Goal: Find specific page/section: Find specific page/section

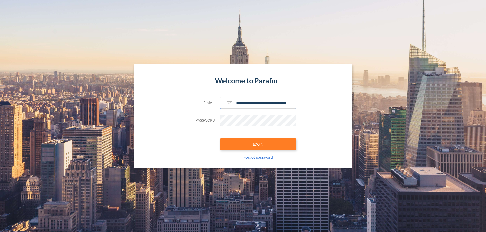
scroll to position [0, 8]
type input "**********"
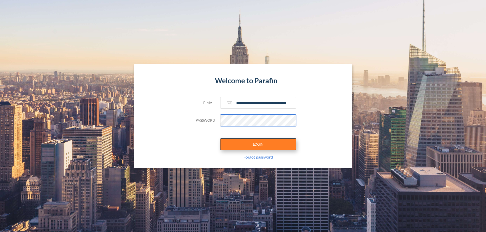
scroll to position [0, 0]
click at [258, 144] on button "LOGIN" at bounding box center [258, 145] width 76 height 12
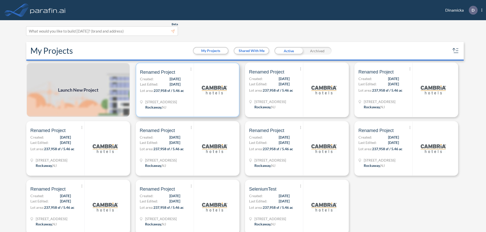
scroll to position [1, 0]
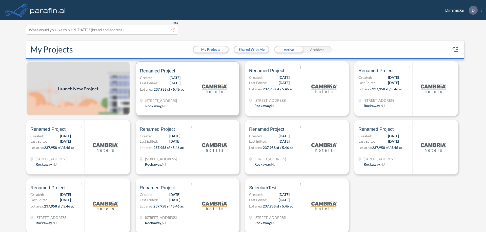
click at [186, 89] on p "Lot area: 237,958 sf / 5.46 ac" at bounding box center [167, 90] width 54 height 7
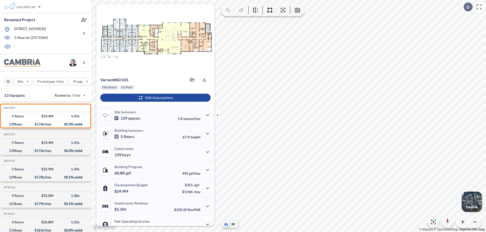
scroll to position [26, 0]
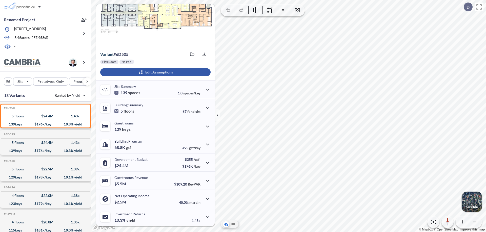
click at [155, 72] on div "button" at bounding box center [155, 72] width 110 height 8
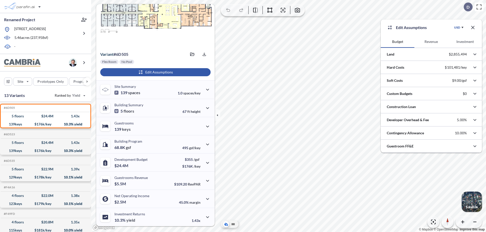
click at [431, 42] on button "Revenue" at bounding box center [431, 42] width 34 height 12
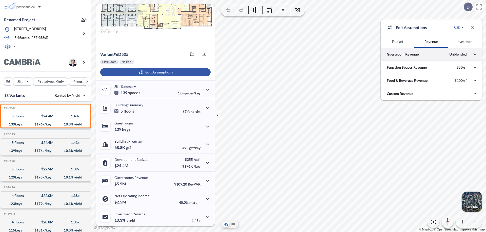
click at [431, 54] on div at bounding box center [430, 54] width 101 height 13
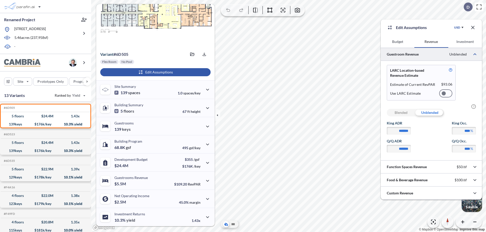
click at [445, 94] on div at bounding box center [445, 94] width 13 height 8
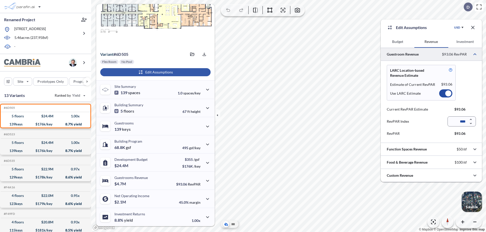
scroll to position [23, 0]
